Goal: Task Accomplishment & Management: Manage account settings

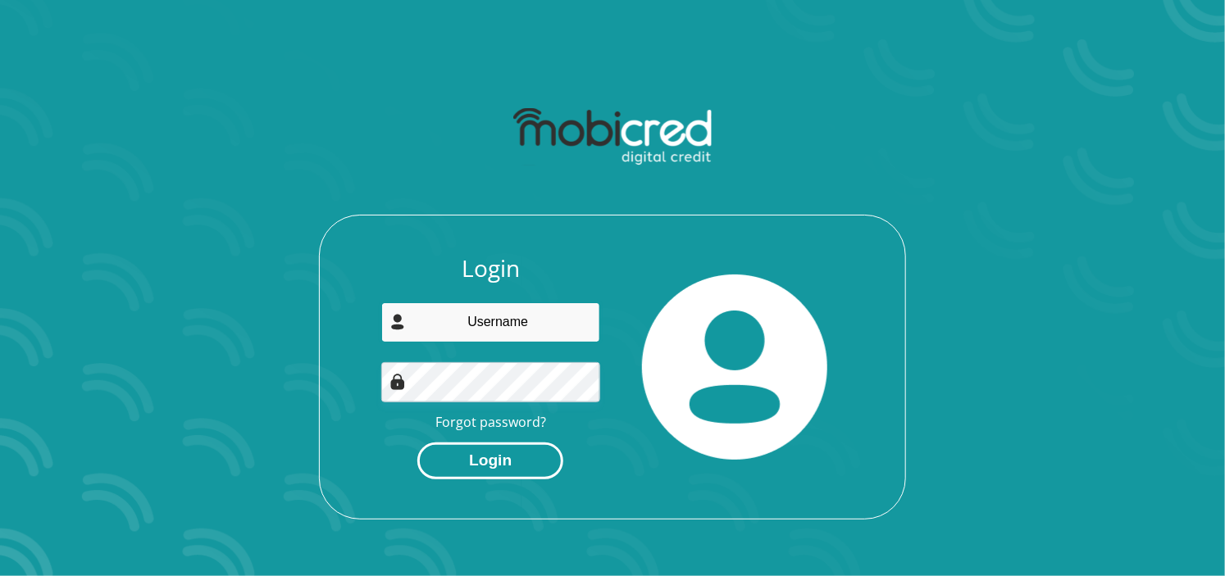
type input "hpwasserman1@gmail.com"
click at [490, 467] on button "Login" at bounding box center [490, 461] width 146 height 37
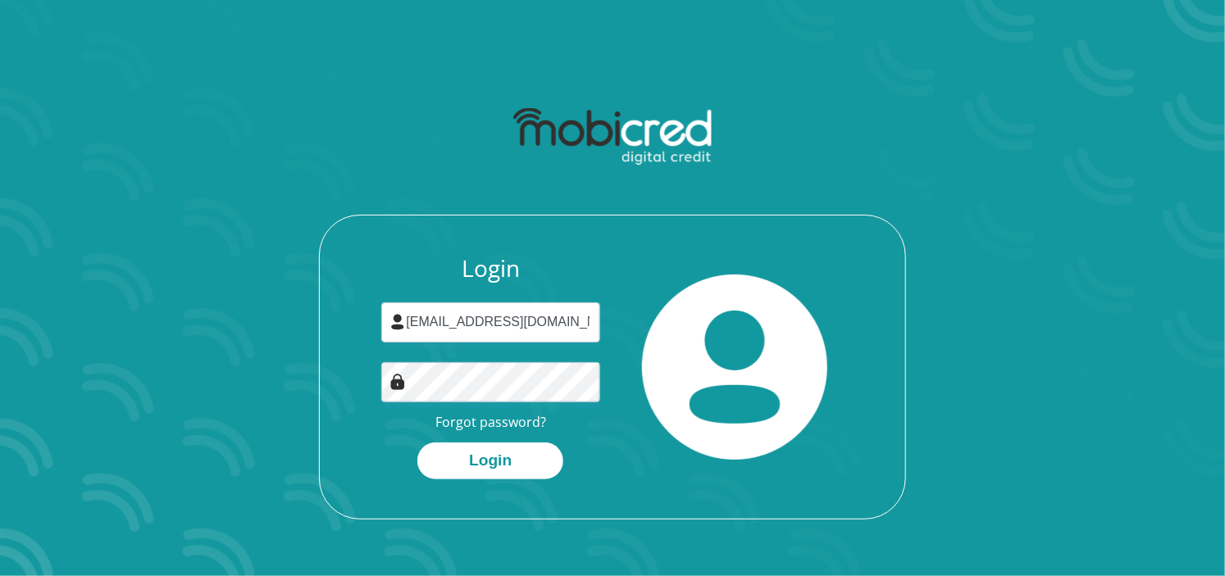
click at [396, 387] on img at bounding box center [397, 382] width 16 height 16
click at [398, 380] on img at bounding box center [397, 382] width 16 height 16
click at [498, 464] on button "Login" at bounding box center [490, 461] width 146 height 37
